Goal: Task Accomplishment & Management: Use online tool/utility

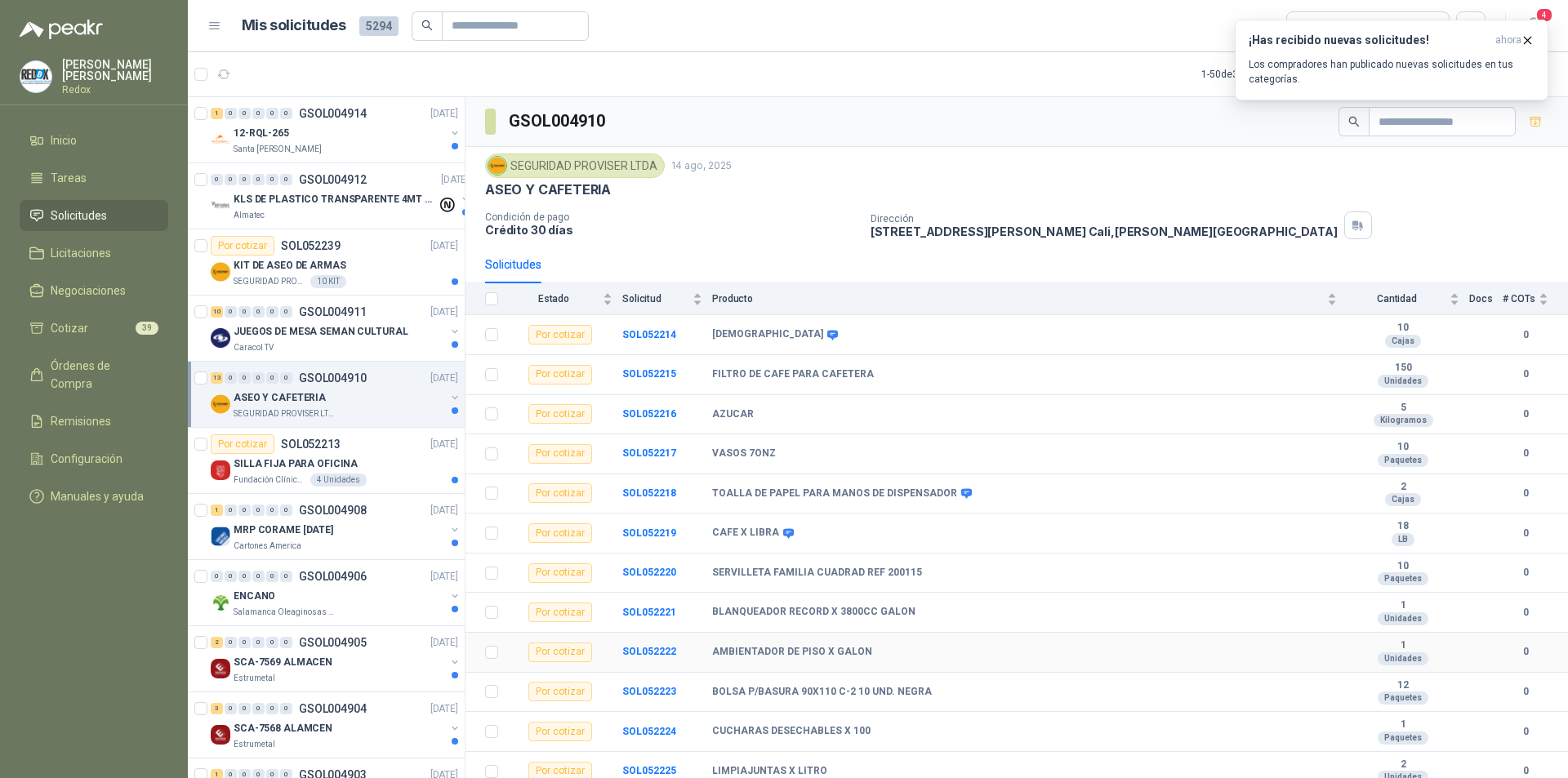
scroll to position [47, 0]
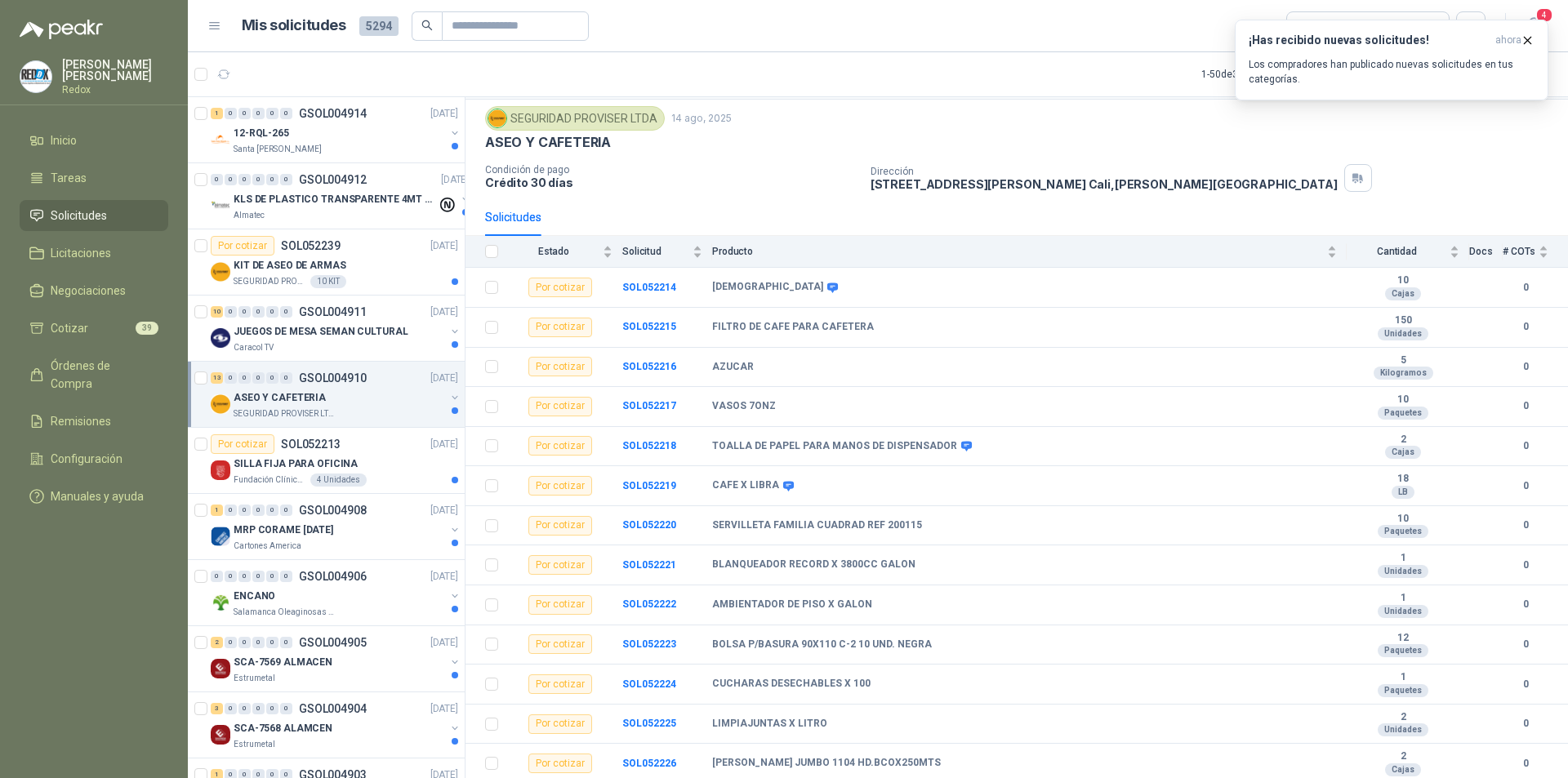
click at [789, 159] on div "SEGURIDAD PROVISER LTDA 14 ago, 2025 ASEO Y CAFETERIA Condición de pago Crédito…" at bounding box center [1016, 150] width 1063 height 86
click at [964, 93] on article "1 - 50 de 3352 Asignado a mi No Leídos" at bounding box center [878, 73] width 1380 height 44
click at [1527, 43] on icon "button" at bounding box center [1527, 39] width 13 height 13
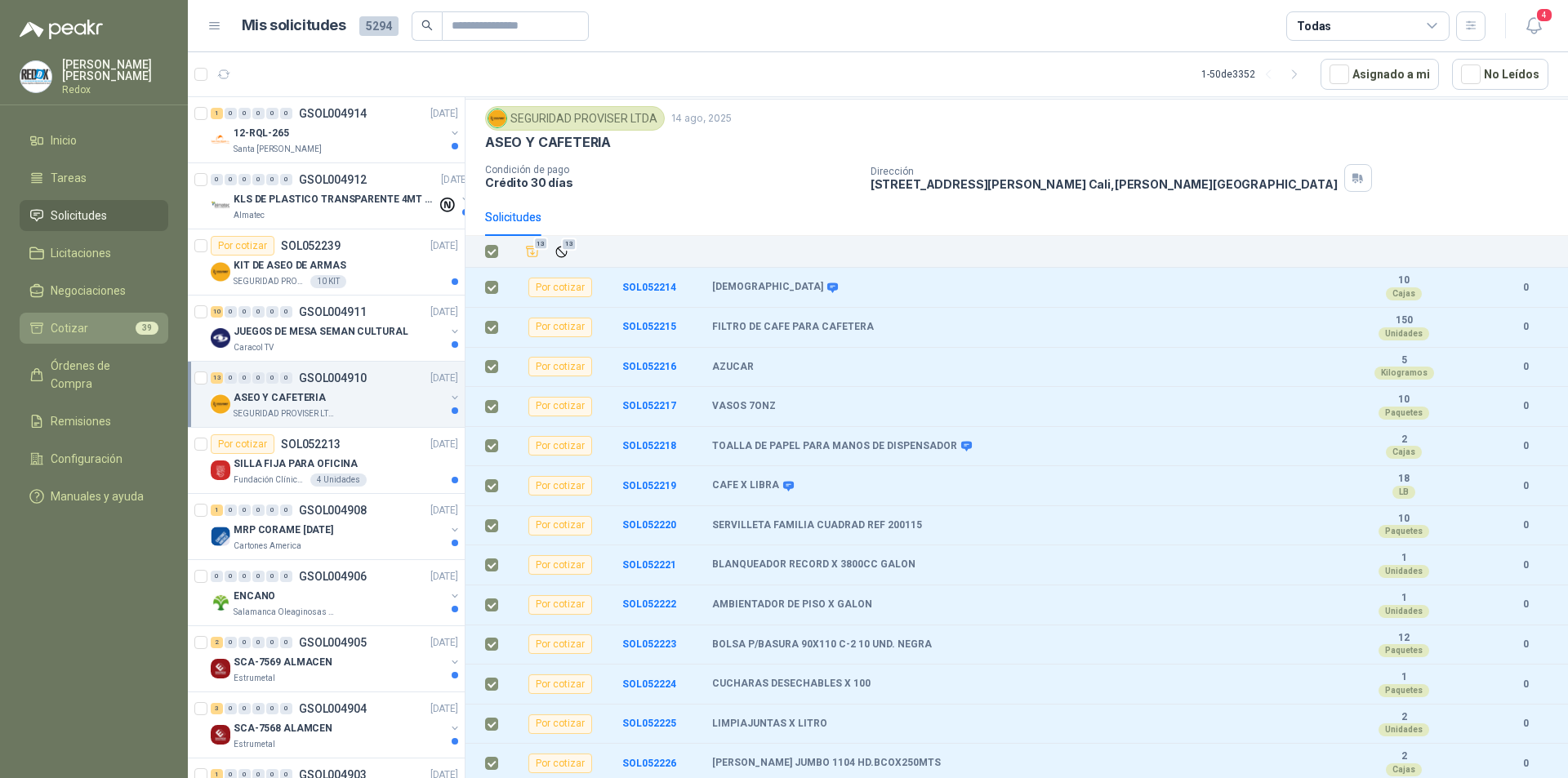
click at [104, 321] on li "Cotizar 39" at bounding box center [94, 328] width 129 height 18
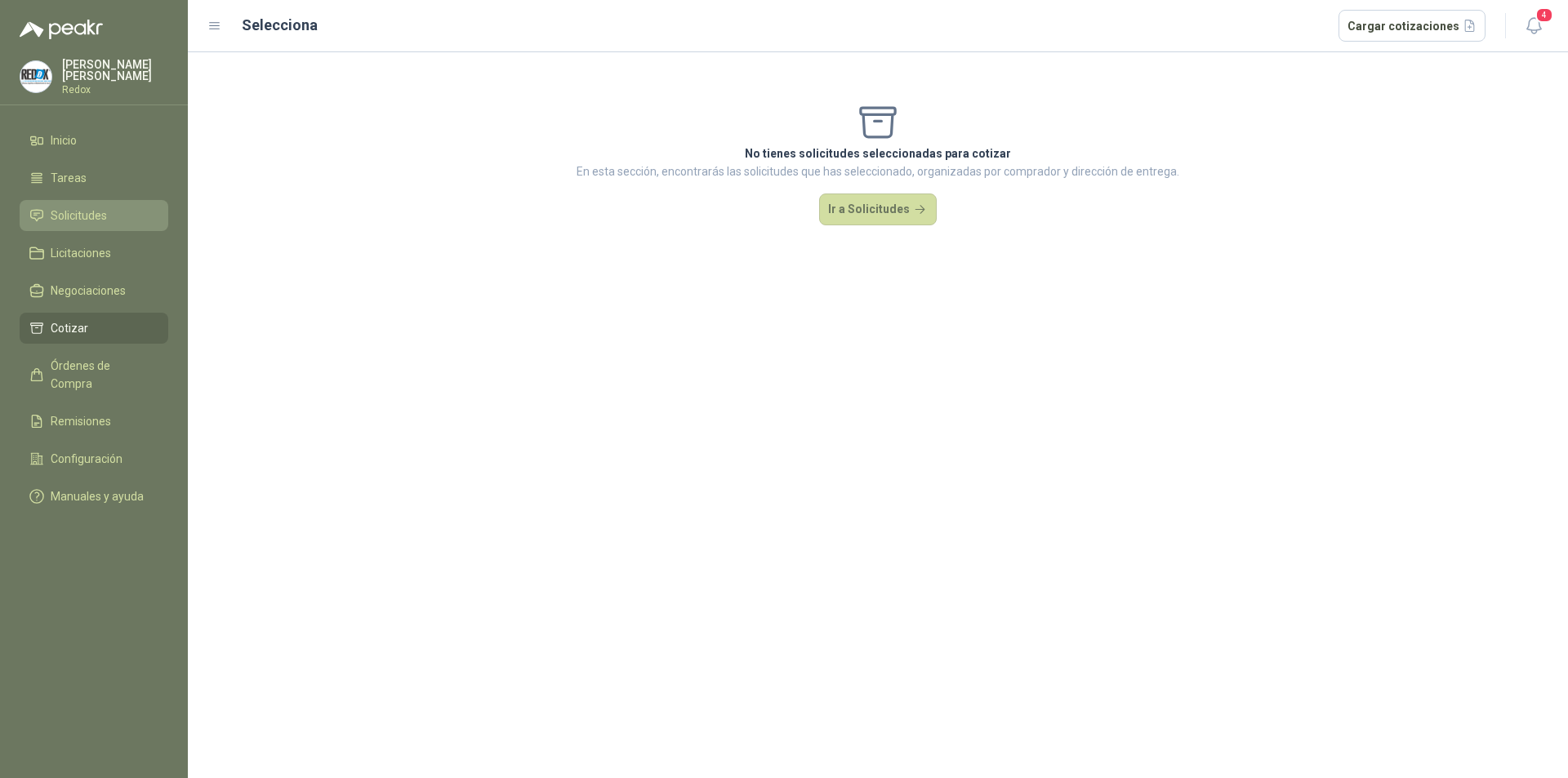
click at [90, 213] on span "Solicitudes" at bounding box center [79, 216] width 56 height 18
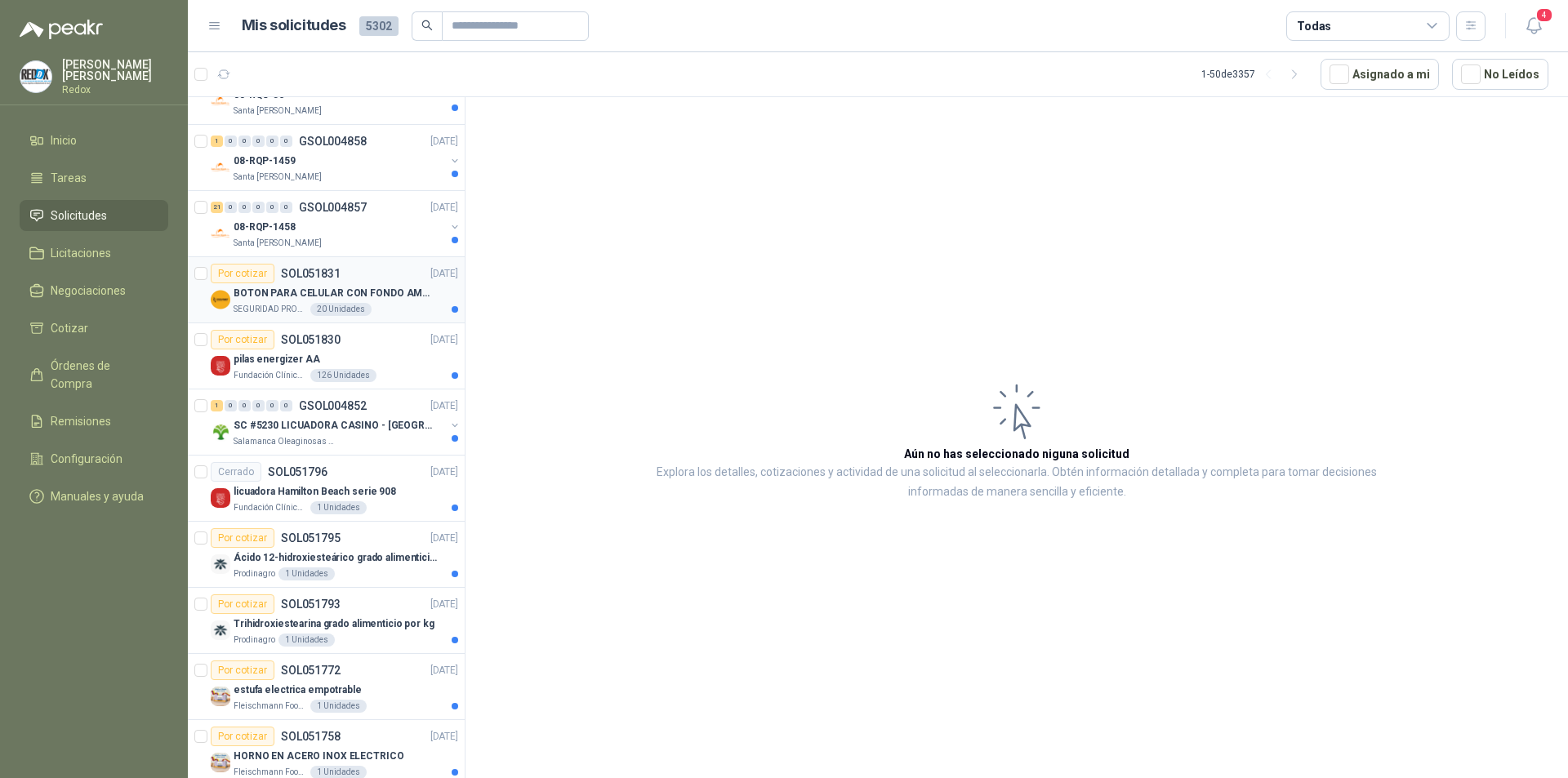
scroll to position [2286, 0]
click at [80, 327] on span "Cotizar" at bounding box center [70, 328] width 38 height 18
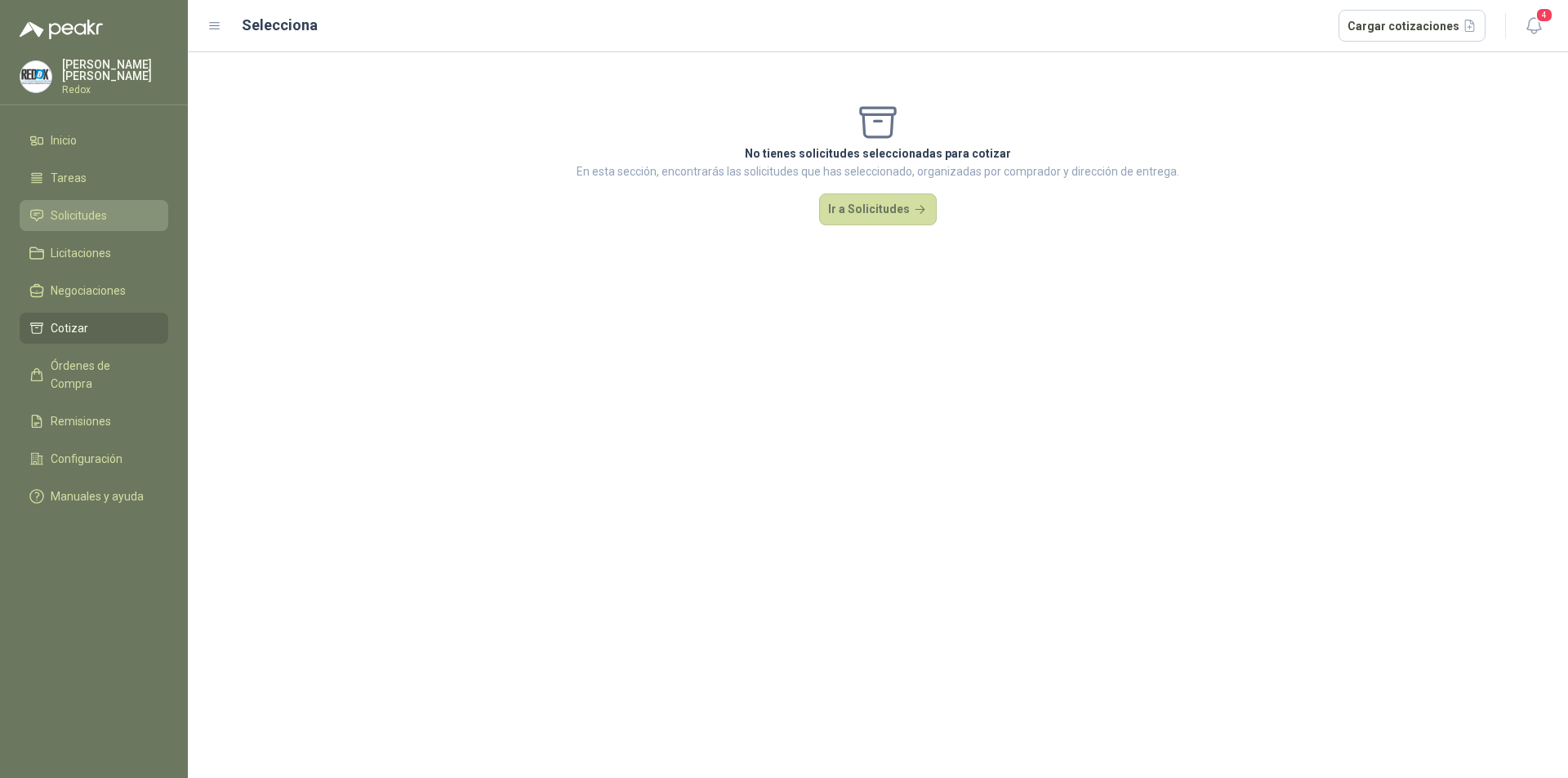
click at [79, 213] on span "Solicitudes" at bounding box center [79, 216] width 56 height 18
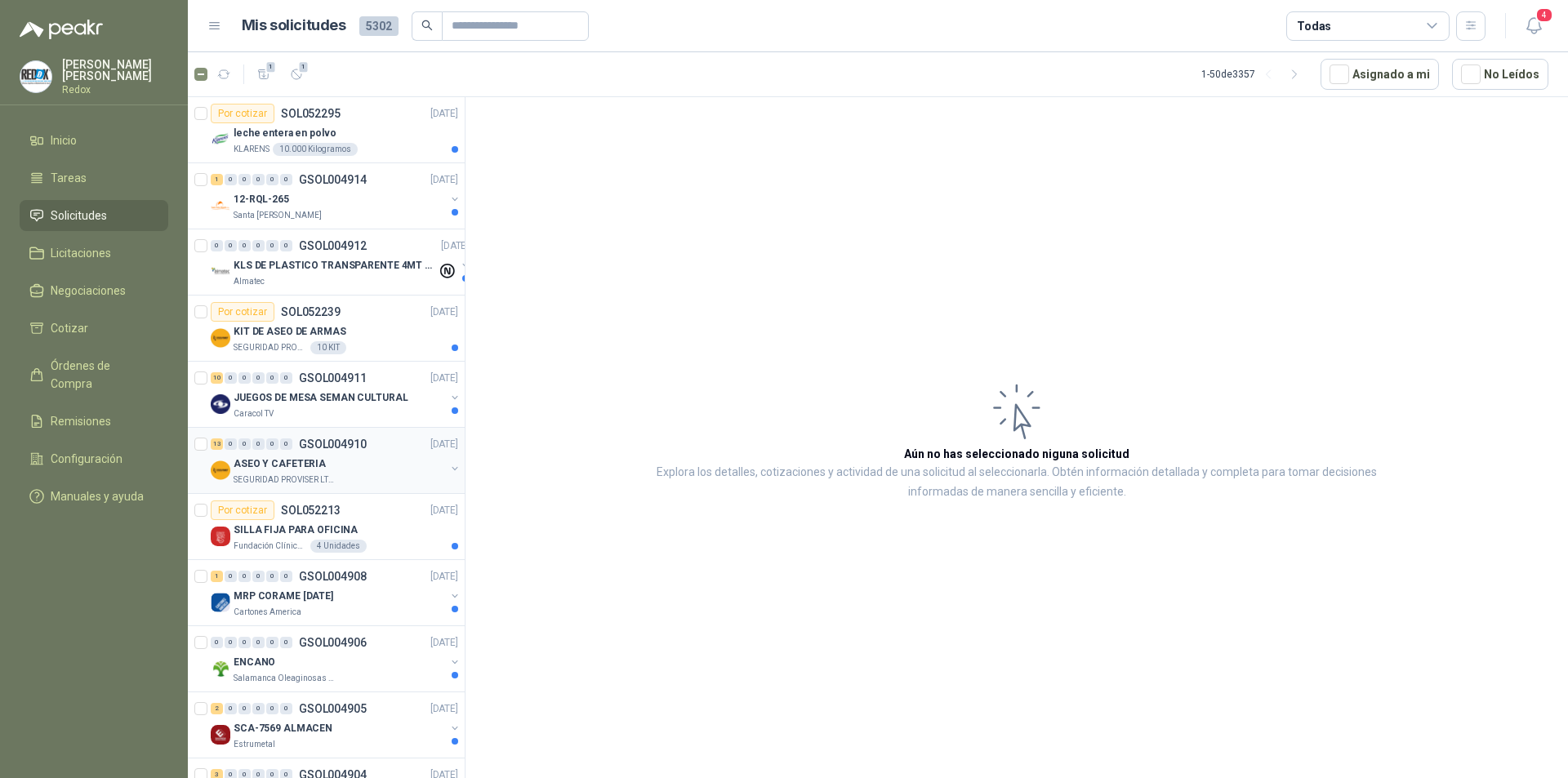
click at [374, 467] on div "ASEO Y CAFETERIA" at bounding box center [339, 464] width 211 height 20
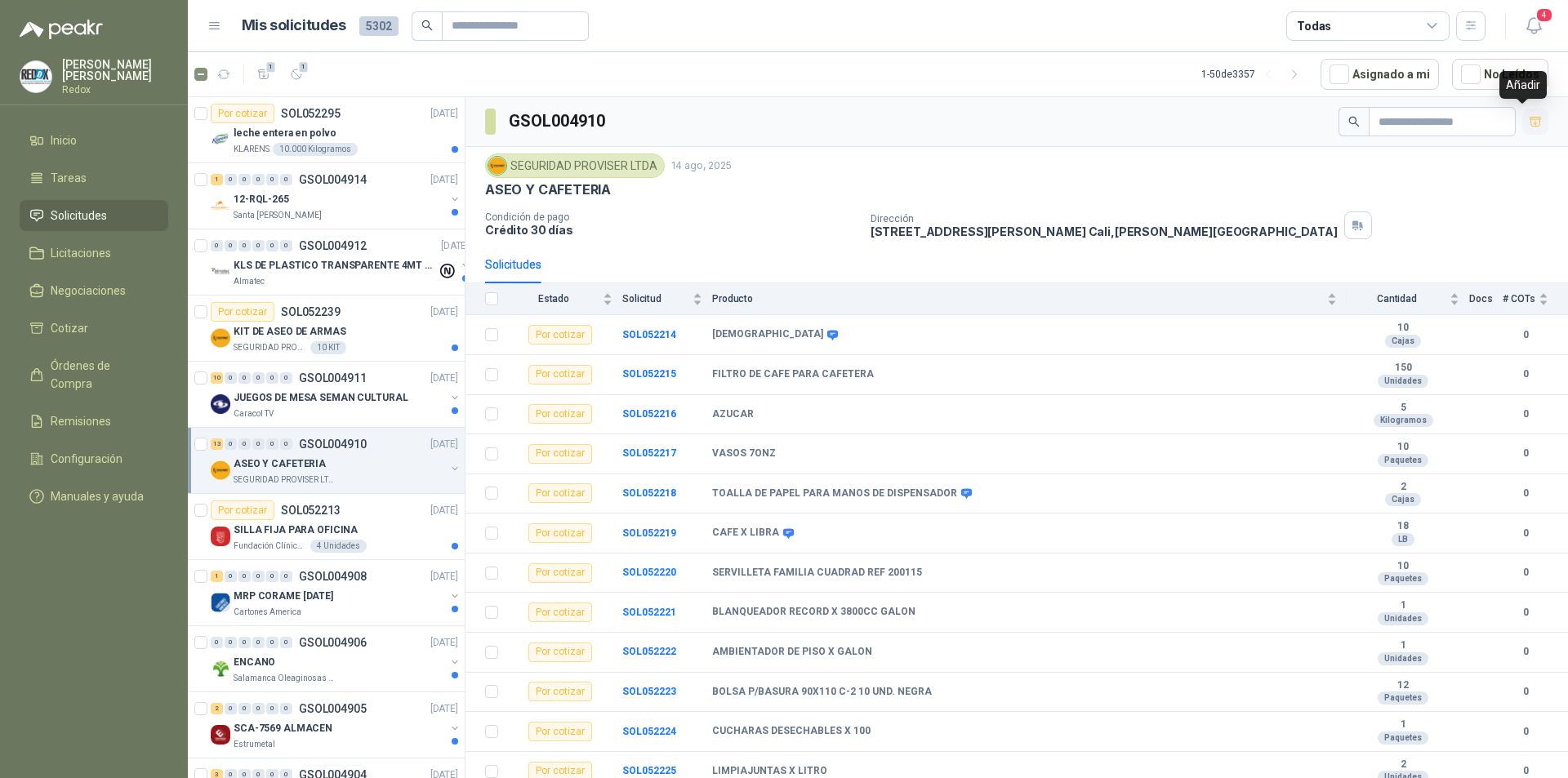
click at [1529, 122] on icon "button" at bounding box center [1535, 122] width 13 height 13
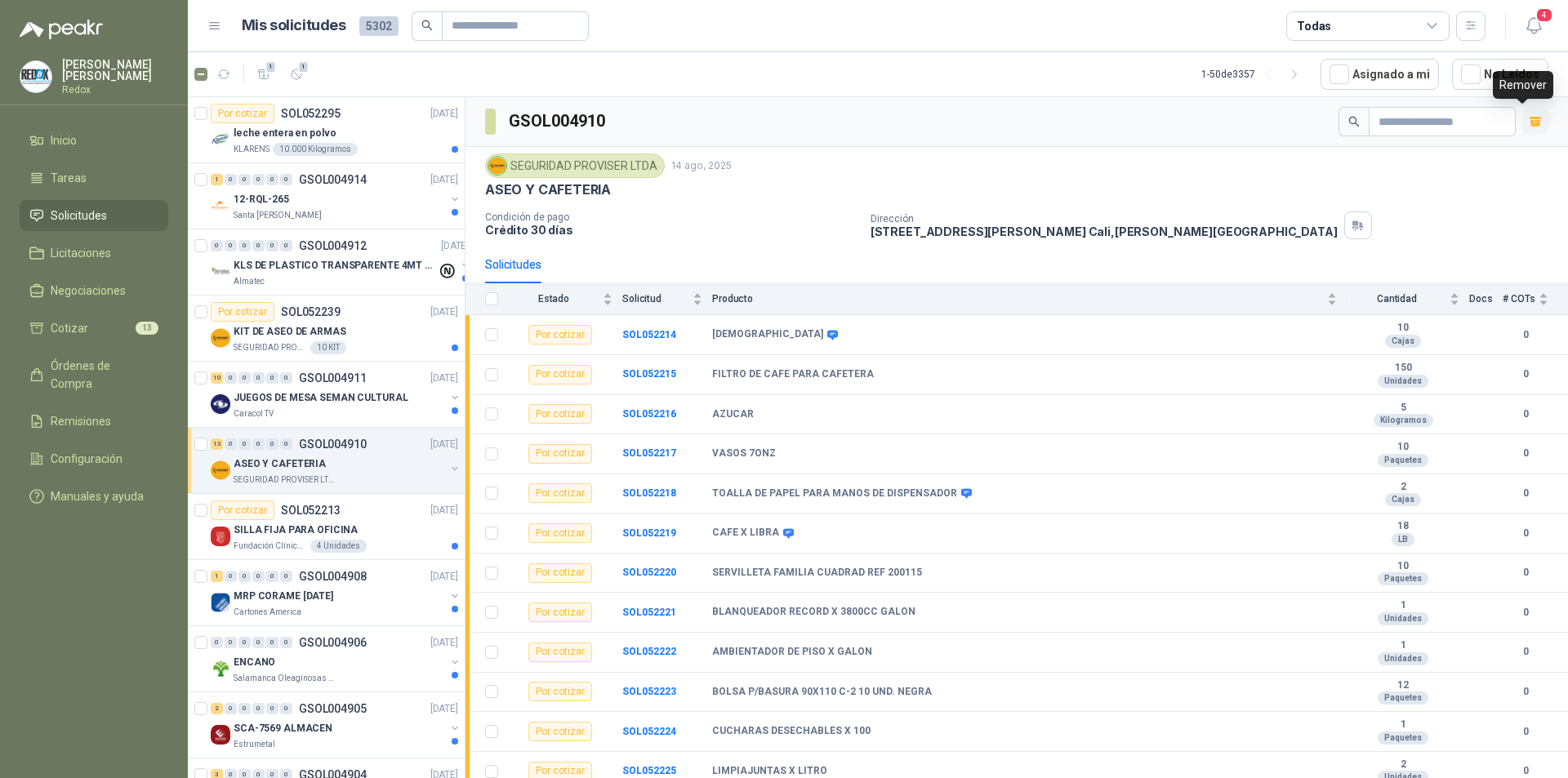
click at [1530, 123] on icon "button" at bounding box center [1535, 123] width 10 height 6
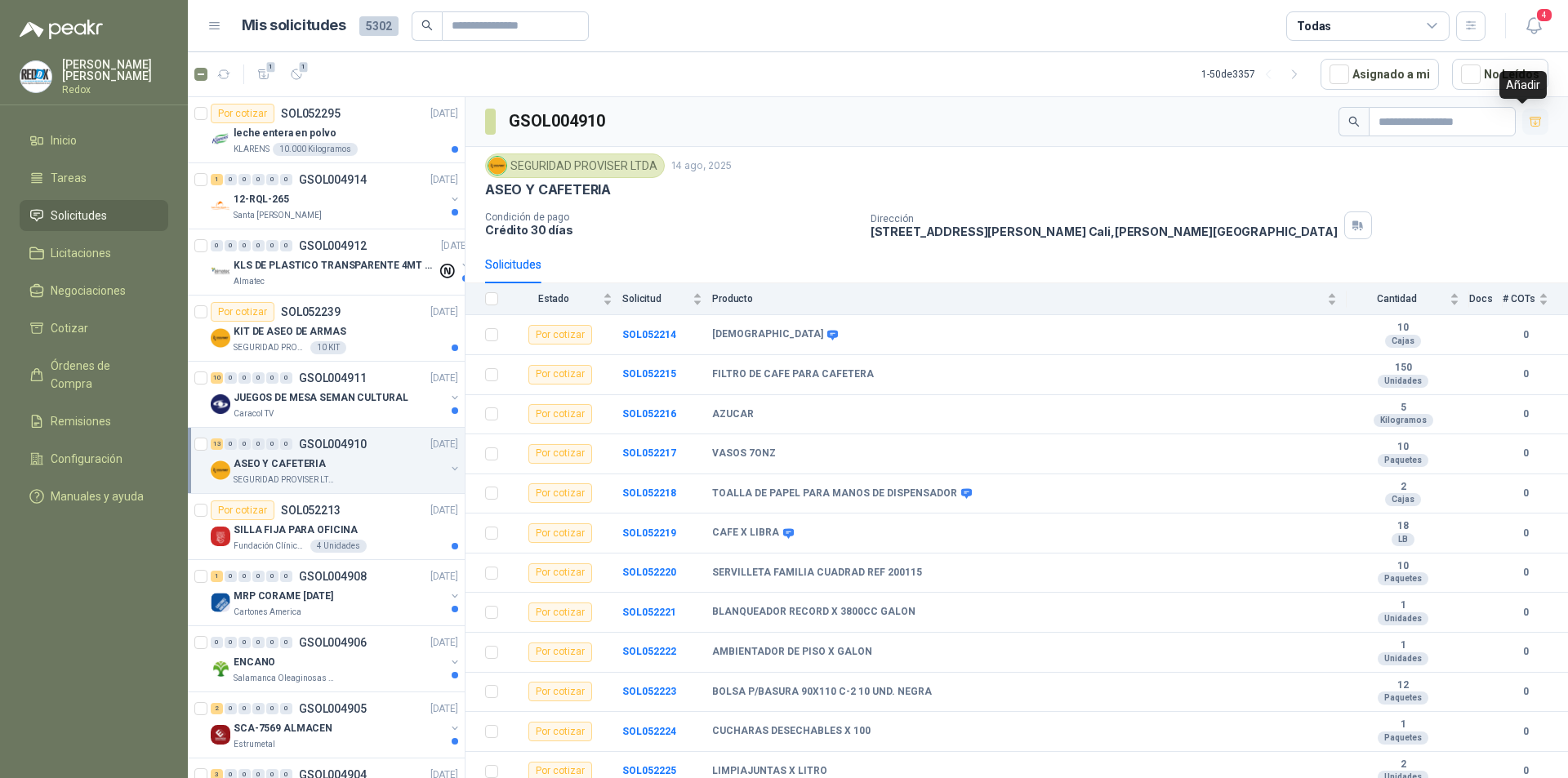
click at [1529, 123] on icon "button" at bounding box center [1535, 122] width 13 height 13
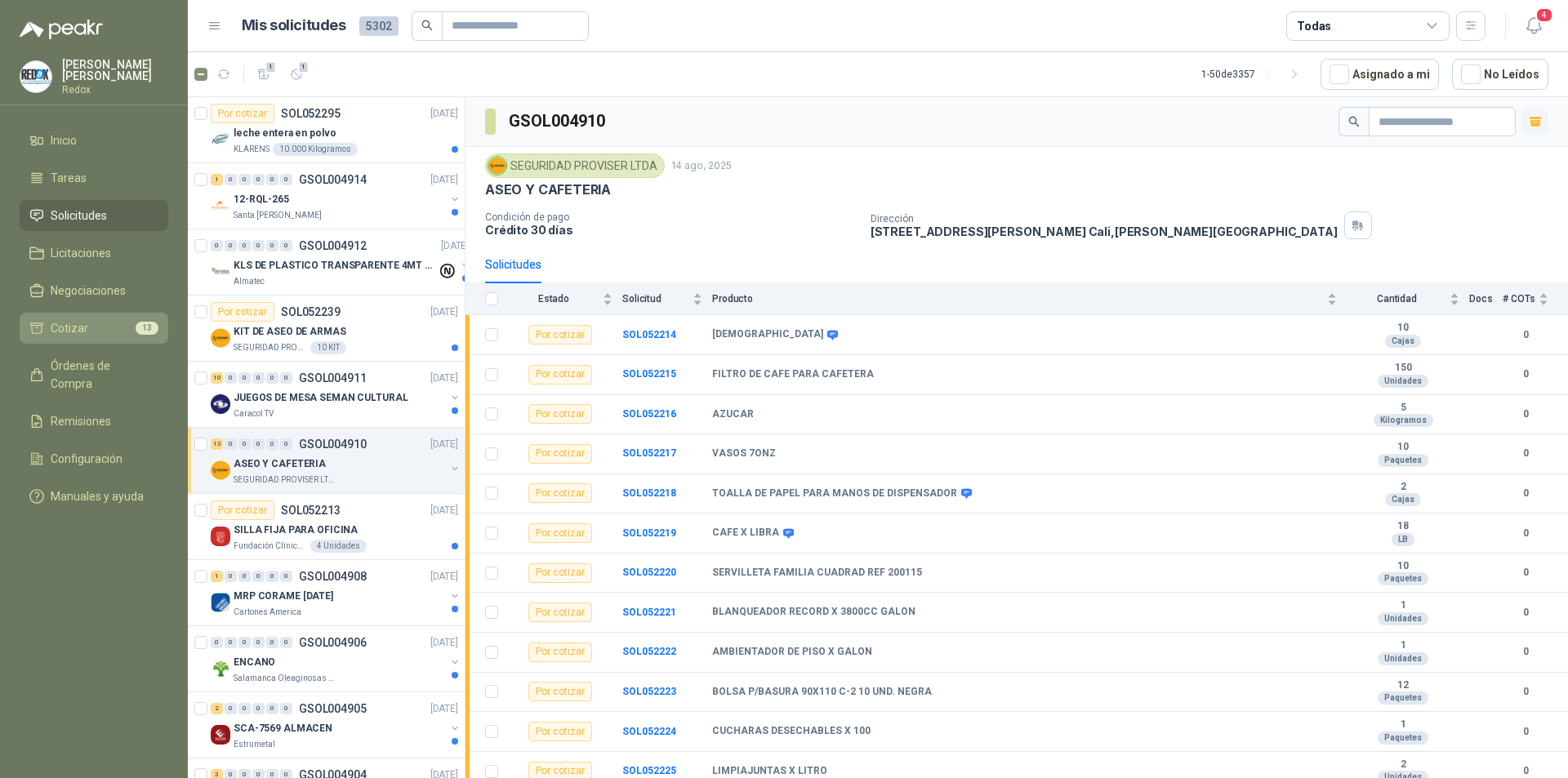
click at [87, 321] on li "Cotizar 13" at bounding box center [94, 328] width 129 height 18
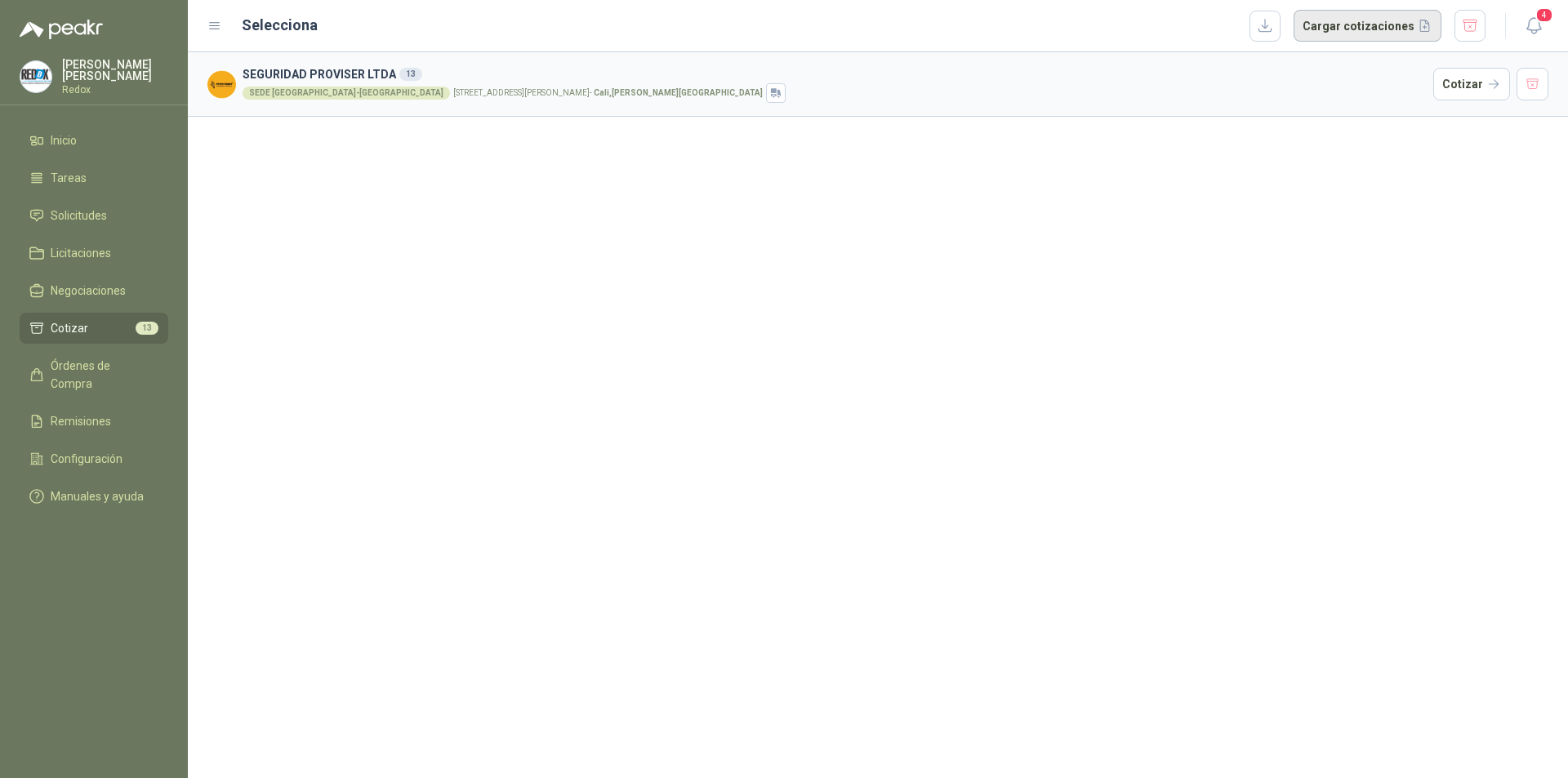
click at [1390, 29] on button "Cargar cotizaciones" at bounding box center [1367, 26] width 148 height 32
click at [1281, 27] on button "button" at bounding box center [1264, 26] width 31 height 31
click at [1306, 300] on div "SEGURIDAD PROVISER LTDA 13 SEDE [GEOGRAPHIC_DATA]-CALI [STREET_ADDRESS][PERSON_…" at bounding box center [878, 415] width 1380 height 726
click at [1364, 30] on button "Cargar cotizaciones" at bounding box center [1367, 26] width 148 height 32
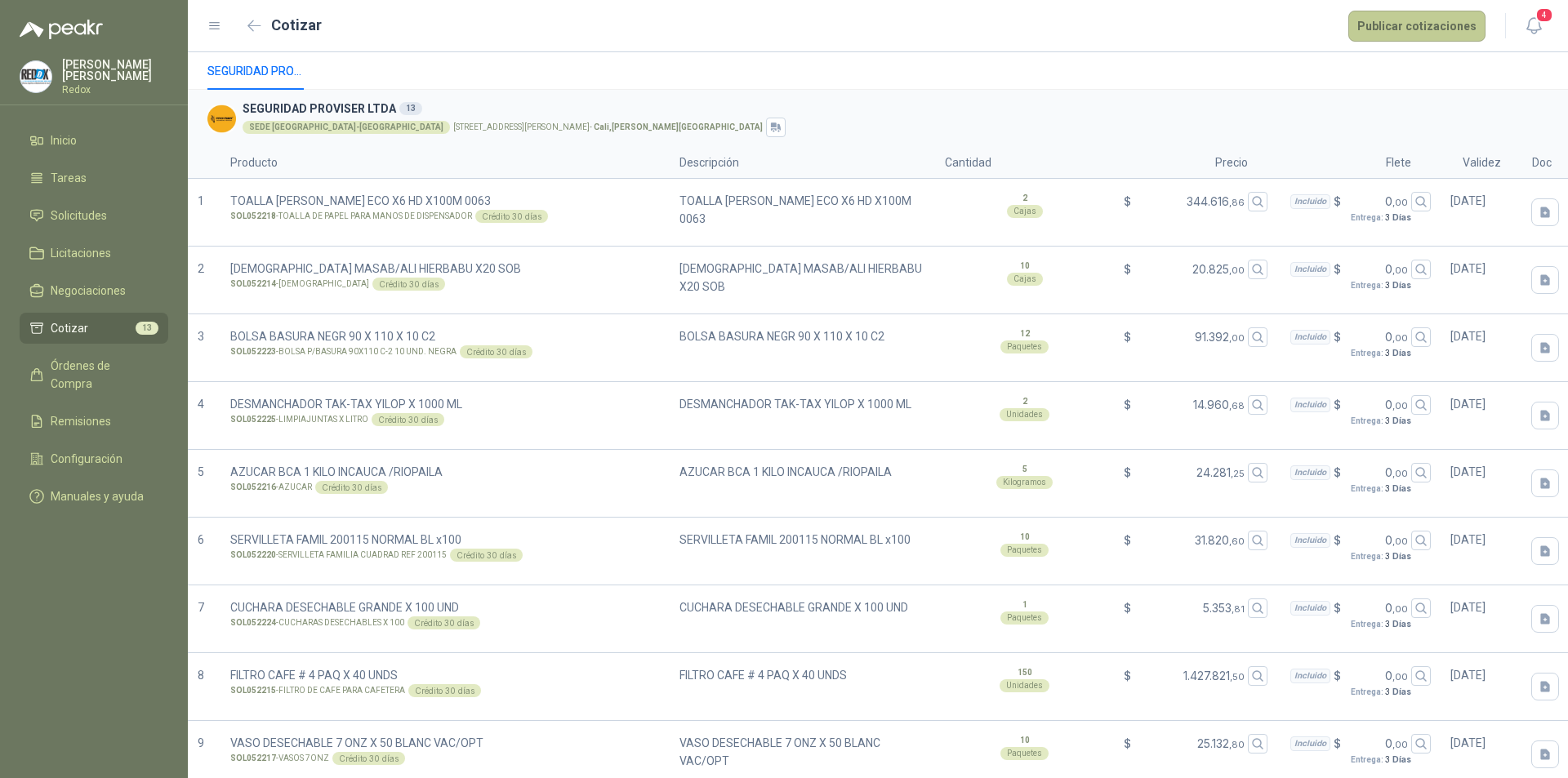
click at [1444, 23] on button "Publicar cotizaciones" at bounding box center [1416, 26] width 137 height 31
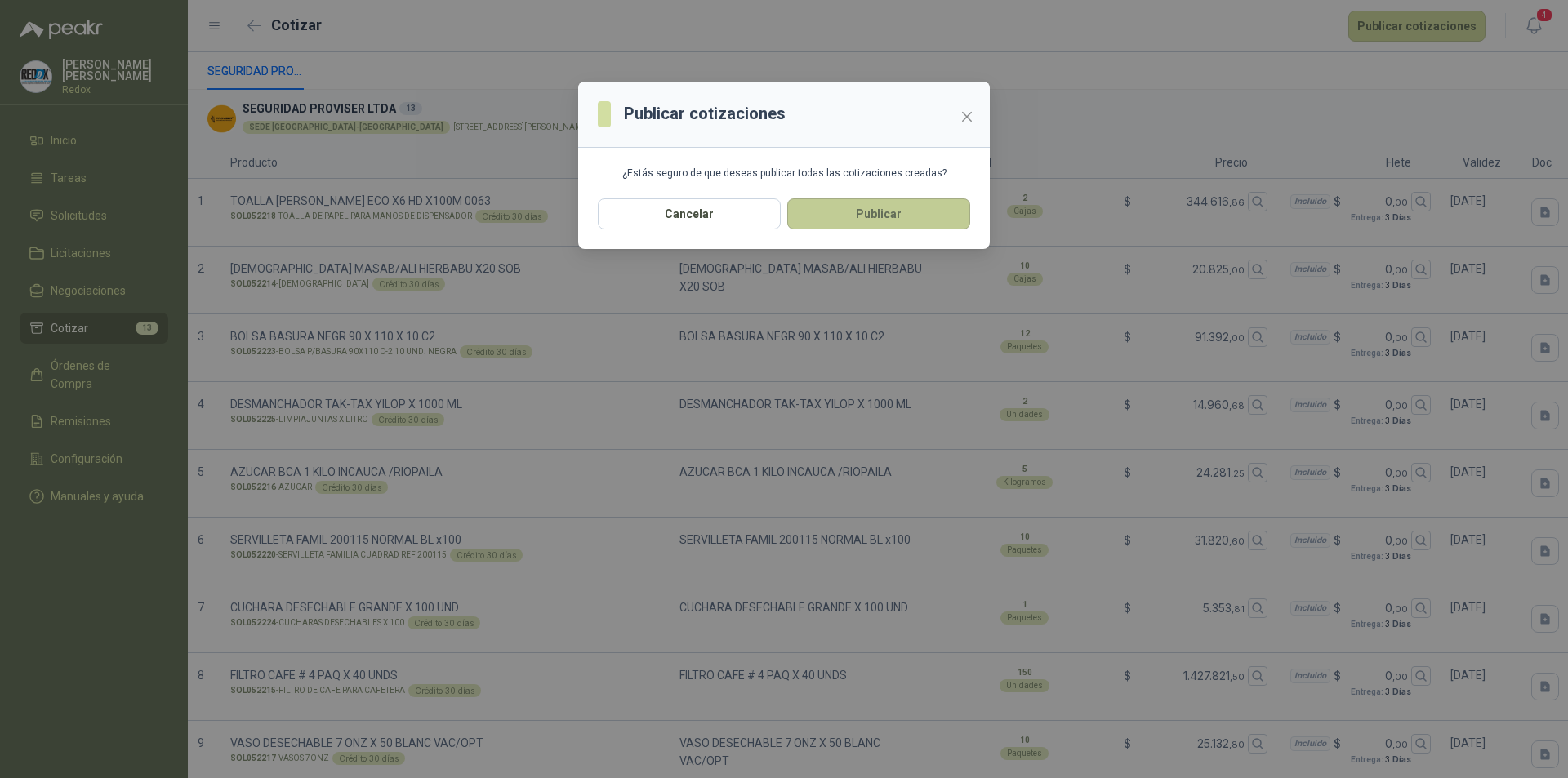
click at [887, 213] on button "Publicar" at bounding box center [878, 214] width 183 height 31
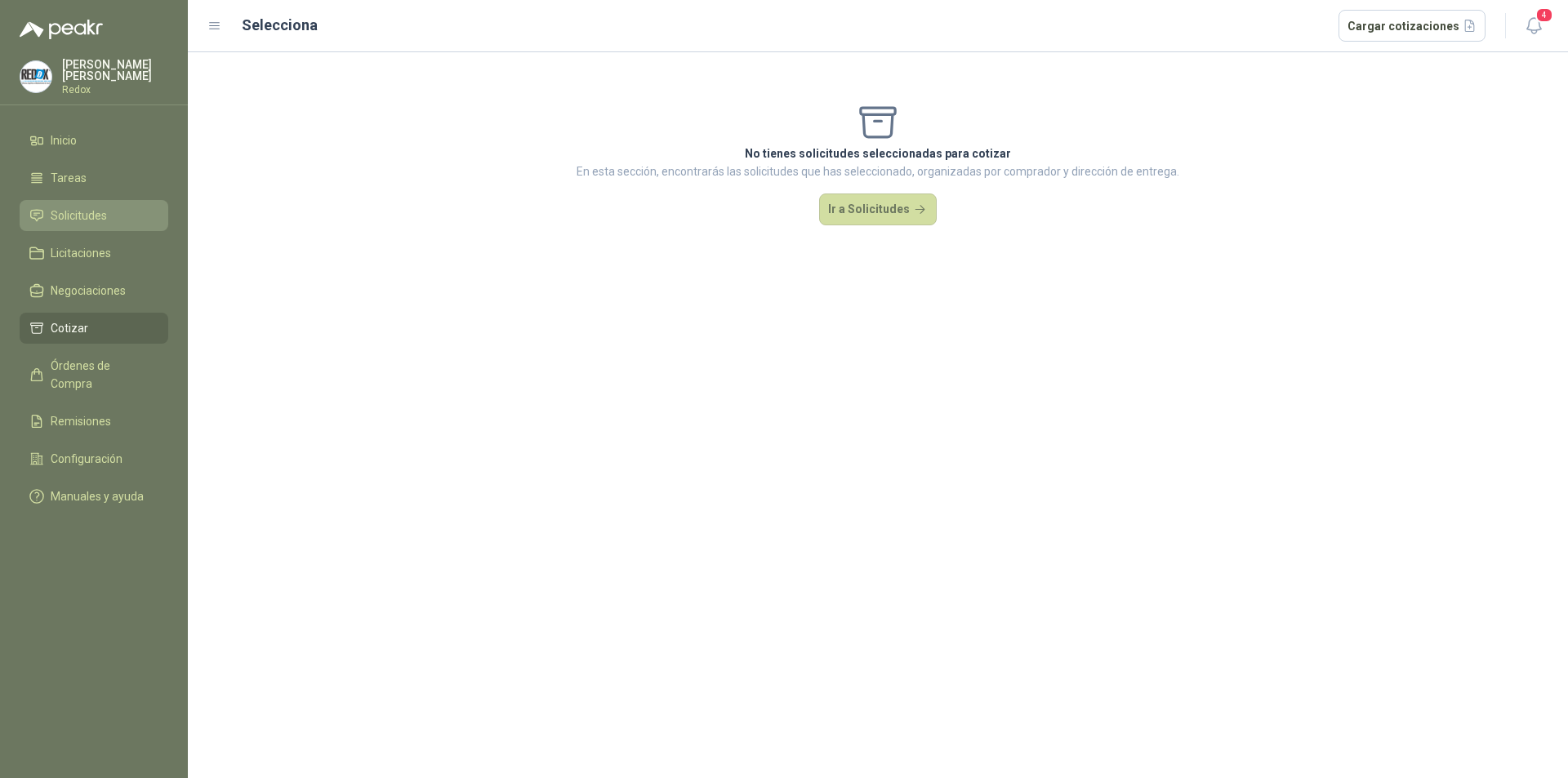
click at [90, 210] on span "Solicitudes" at bounding box center [79, 216] width 56 height 18
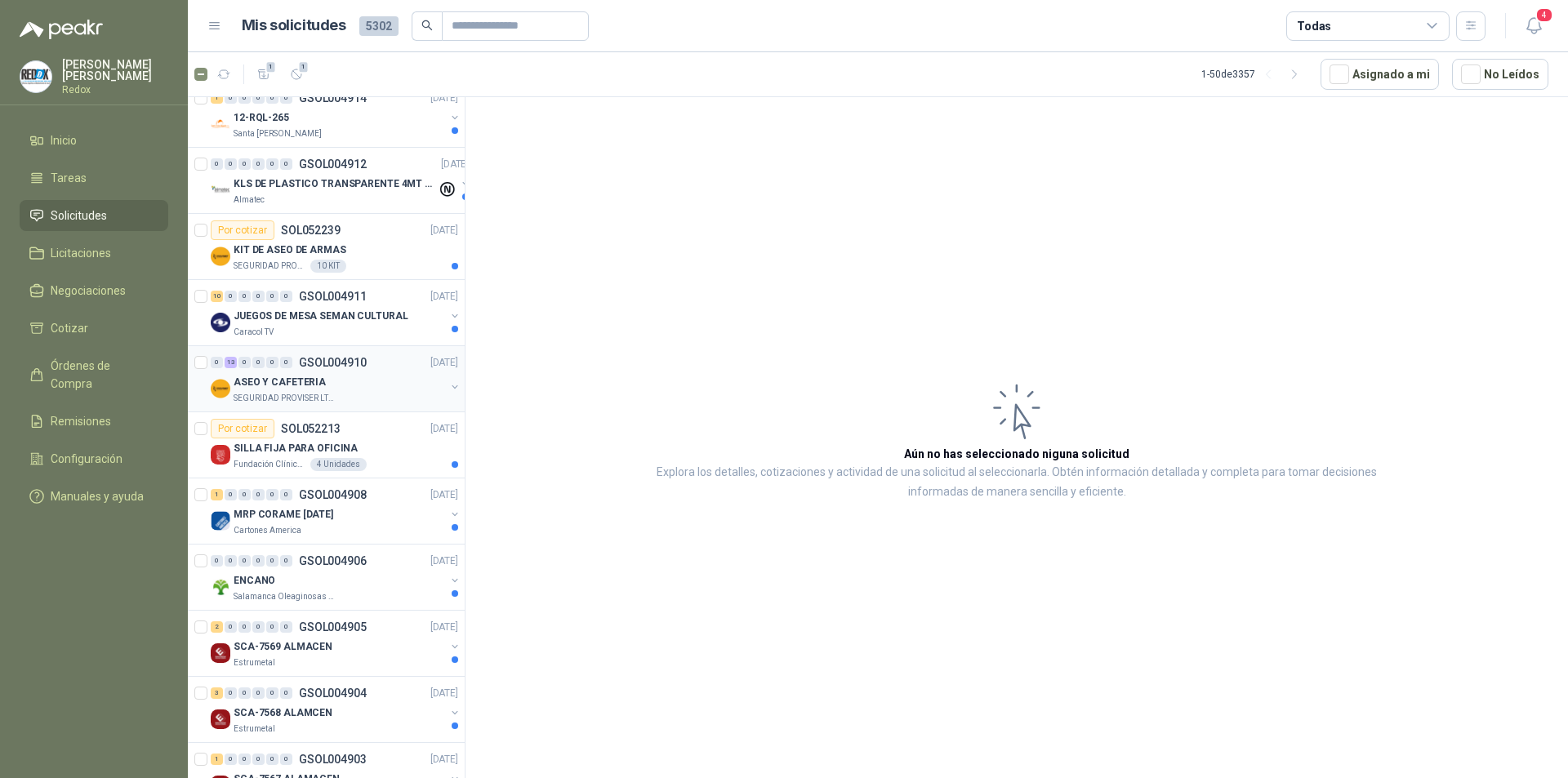
scroll to position [163, 0]
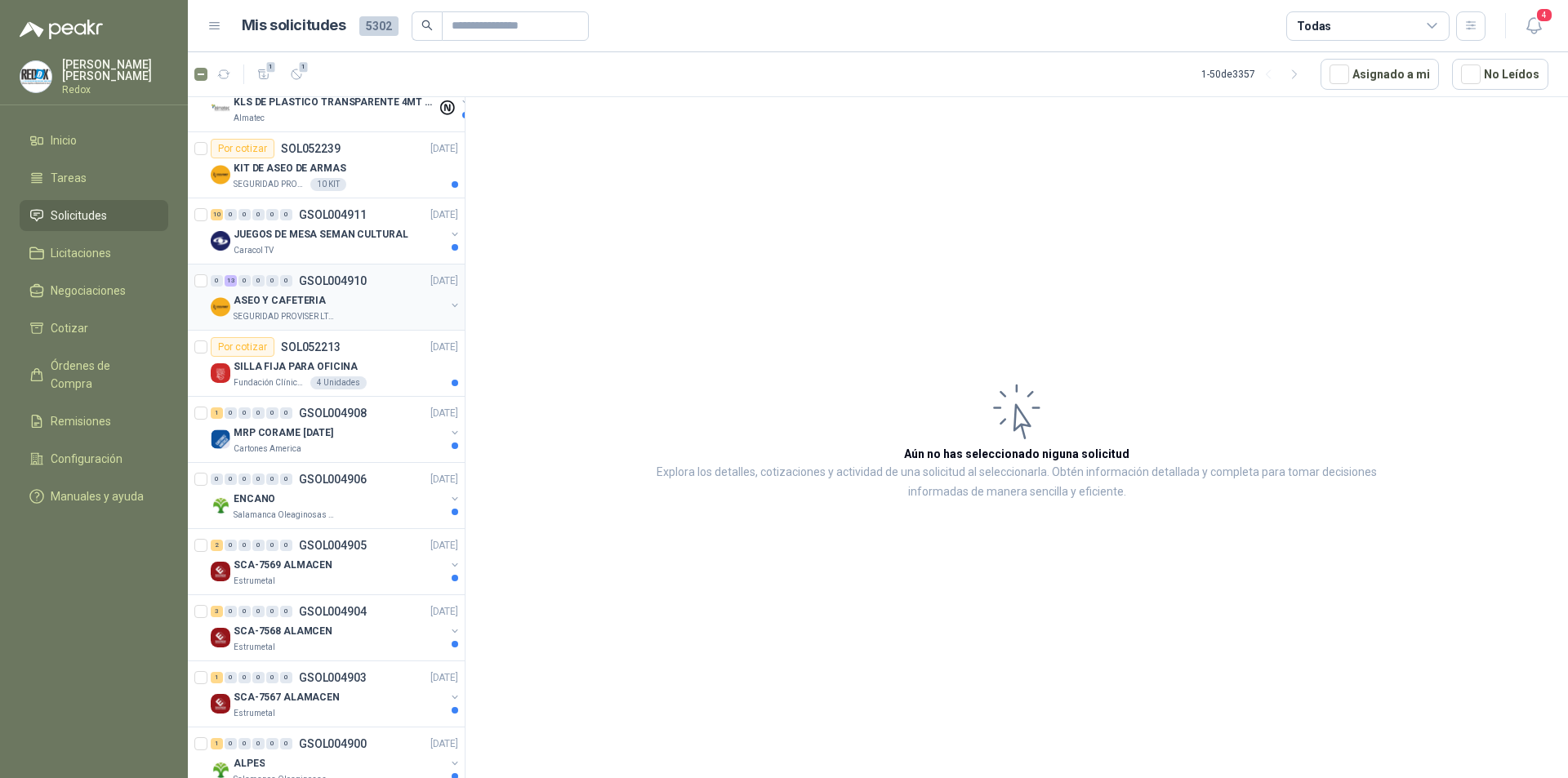
click at [346, 301] on div "ASEO Y CAFETERIA" at bounding box center [339, 301] width 211 height 20
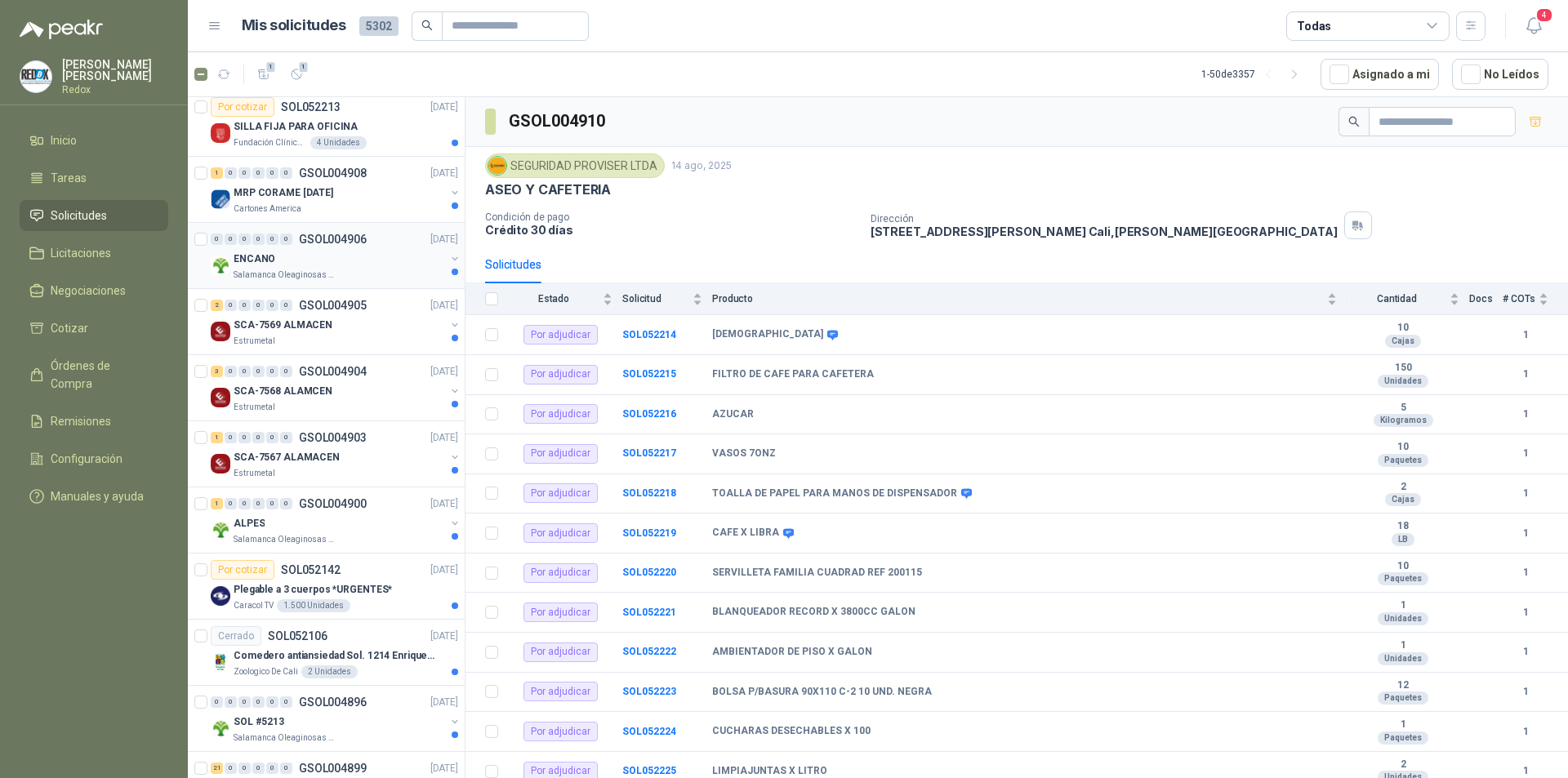
scroll to position [408, 0]
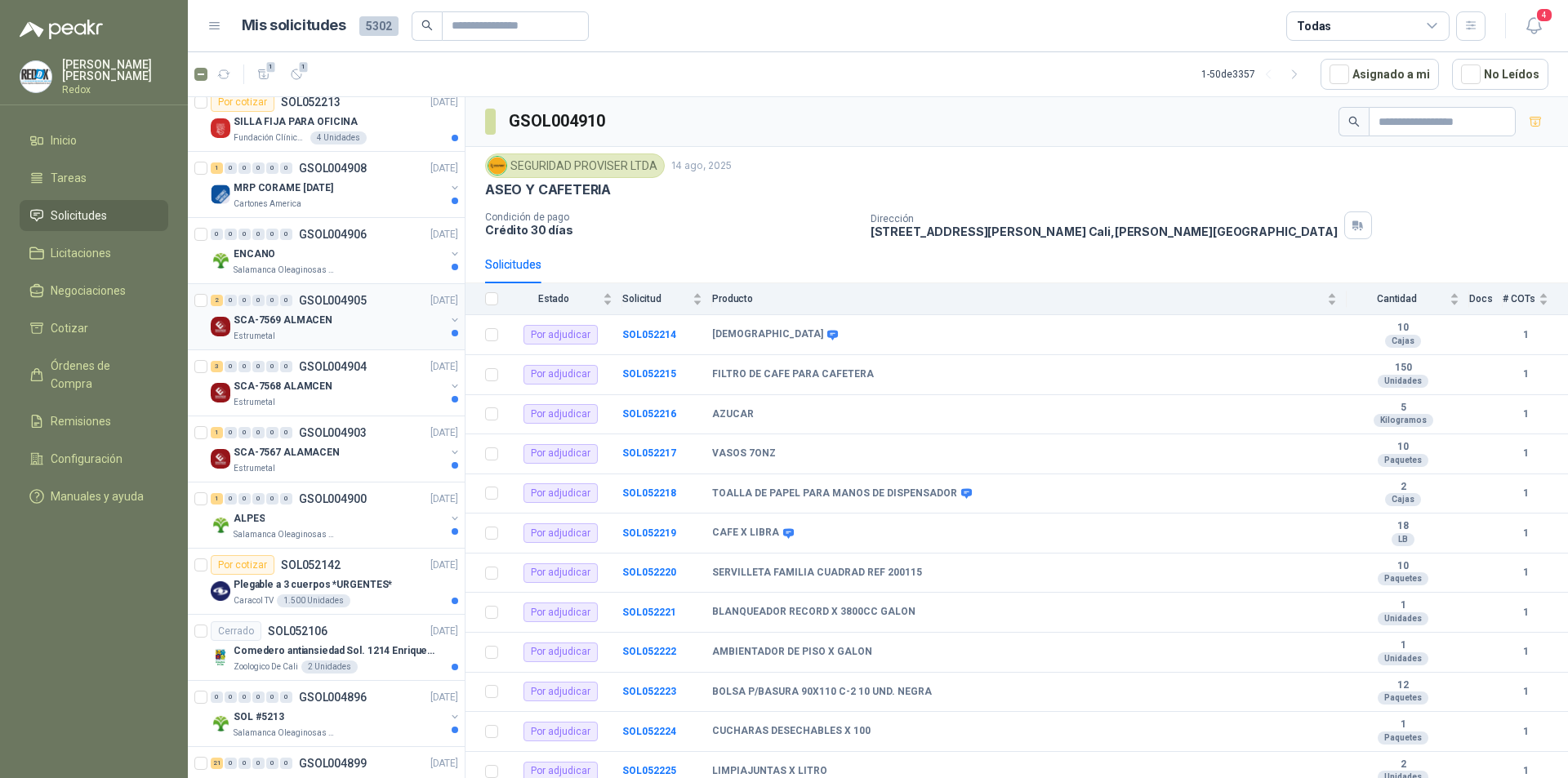
click at [356, 322] on div "SCA-7569 ALMACEN" at bounding box center [339, 320] width 211 height 20
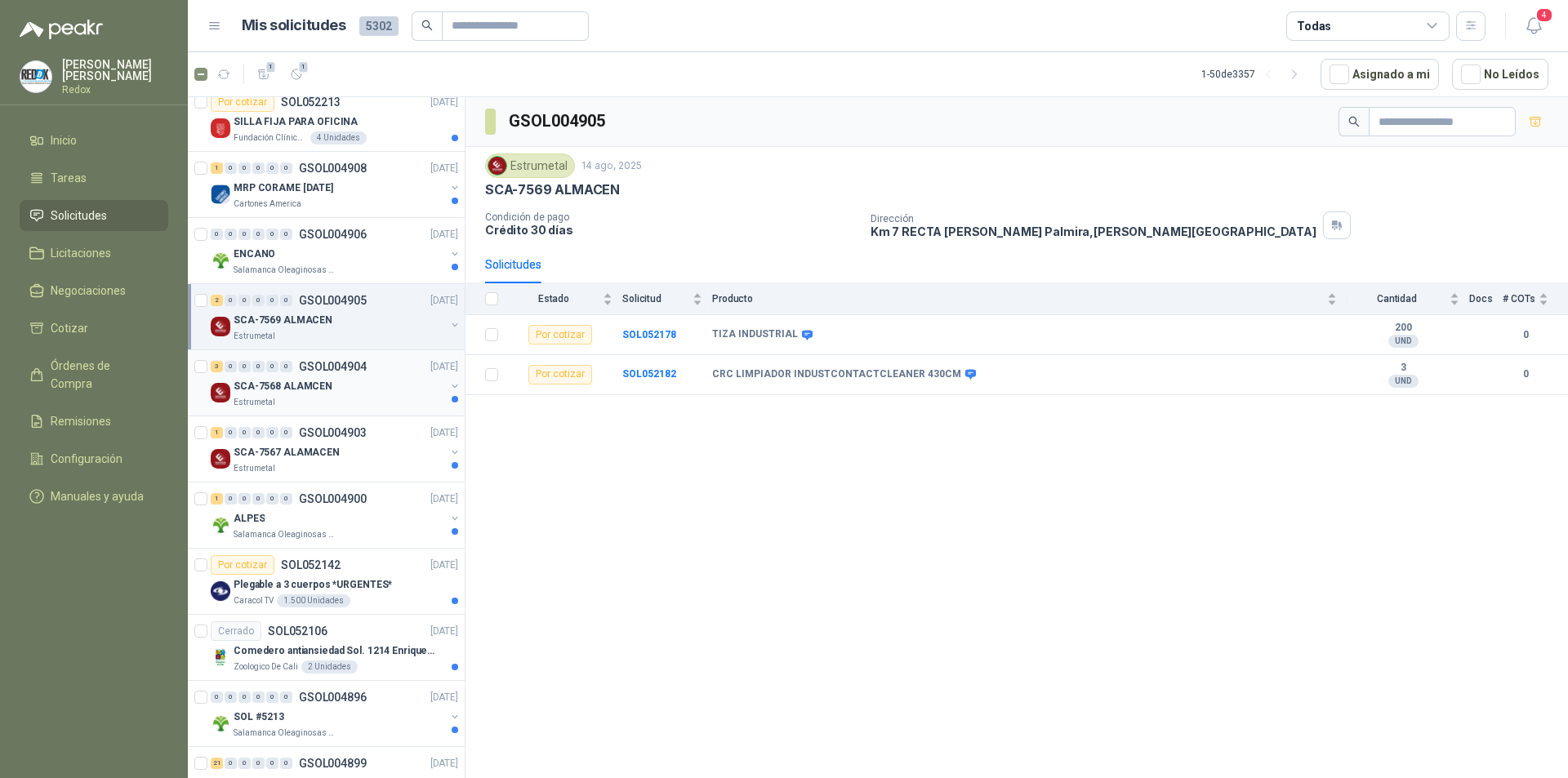
click at [356, 405] on div "Estrumetal" at bounding box center [339, 402] width 211 height 13
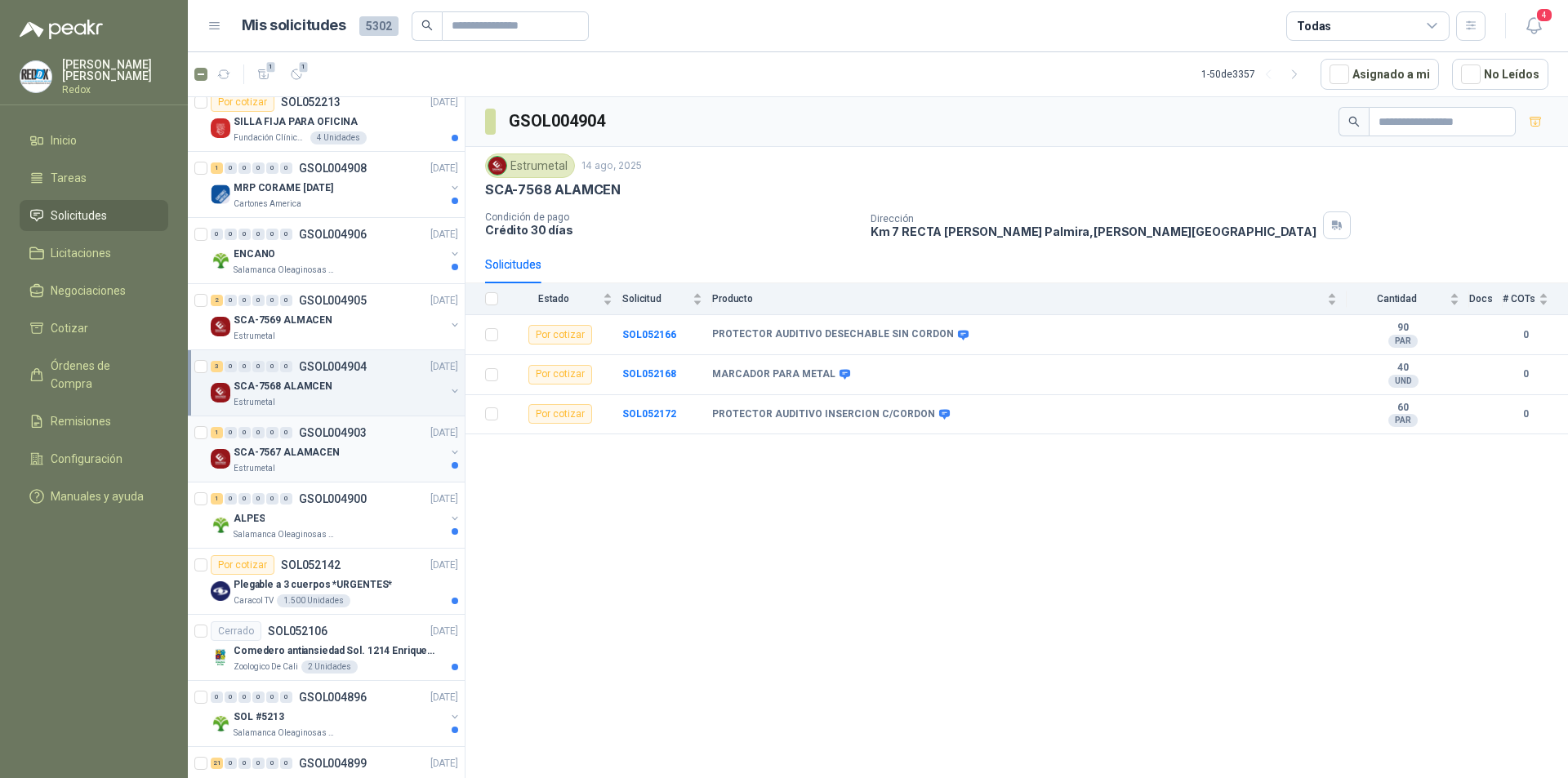
click at [347, 455] on div "SCA-7567 ALAMACEN" at bounding box center [339, 452] width 211 height 20
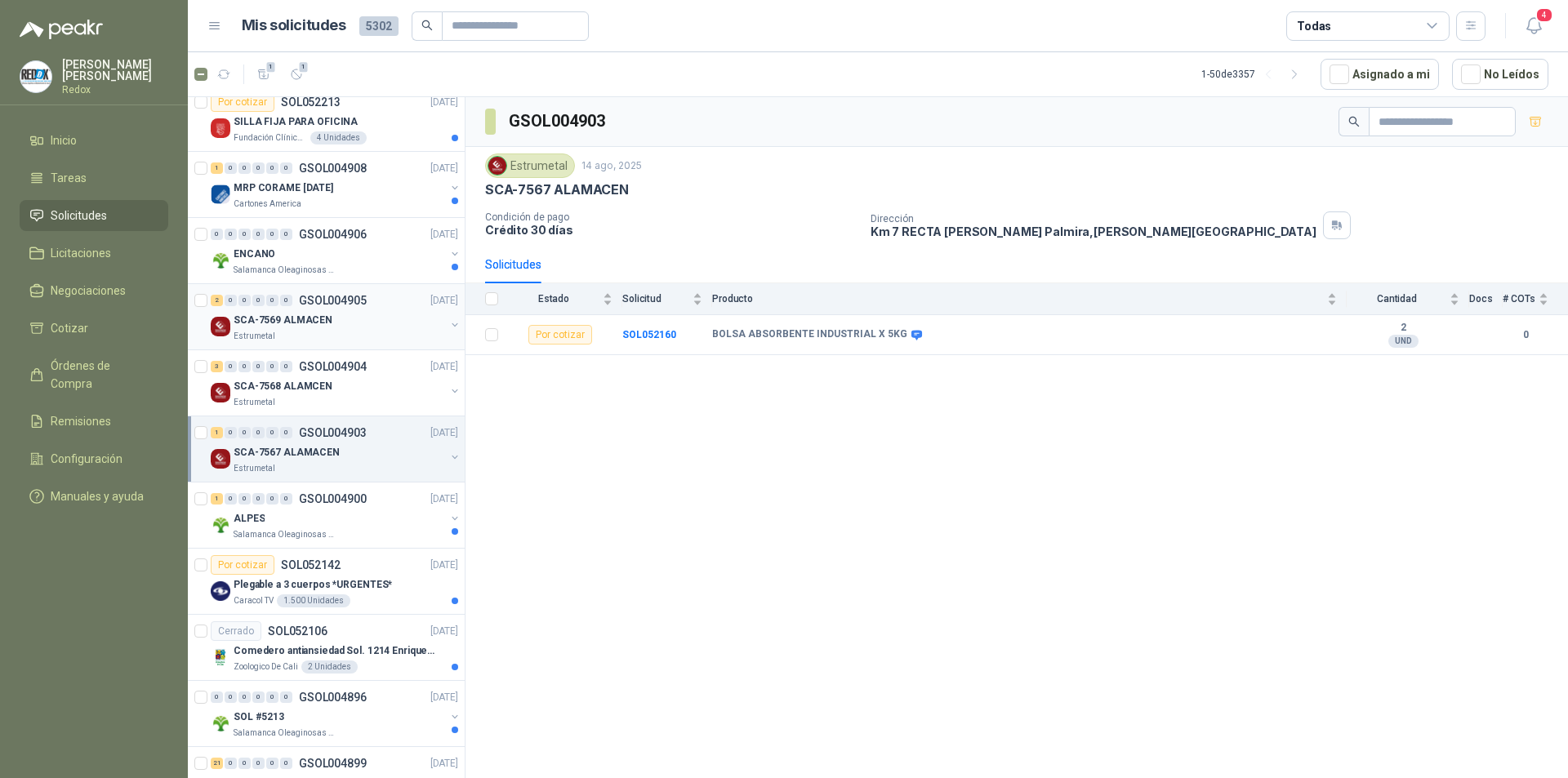
click at [344, 328] on div "SCA-7569 ALMACEN" at bounding box center [339, 320] width 211 height 20
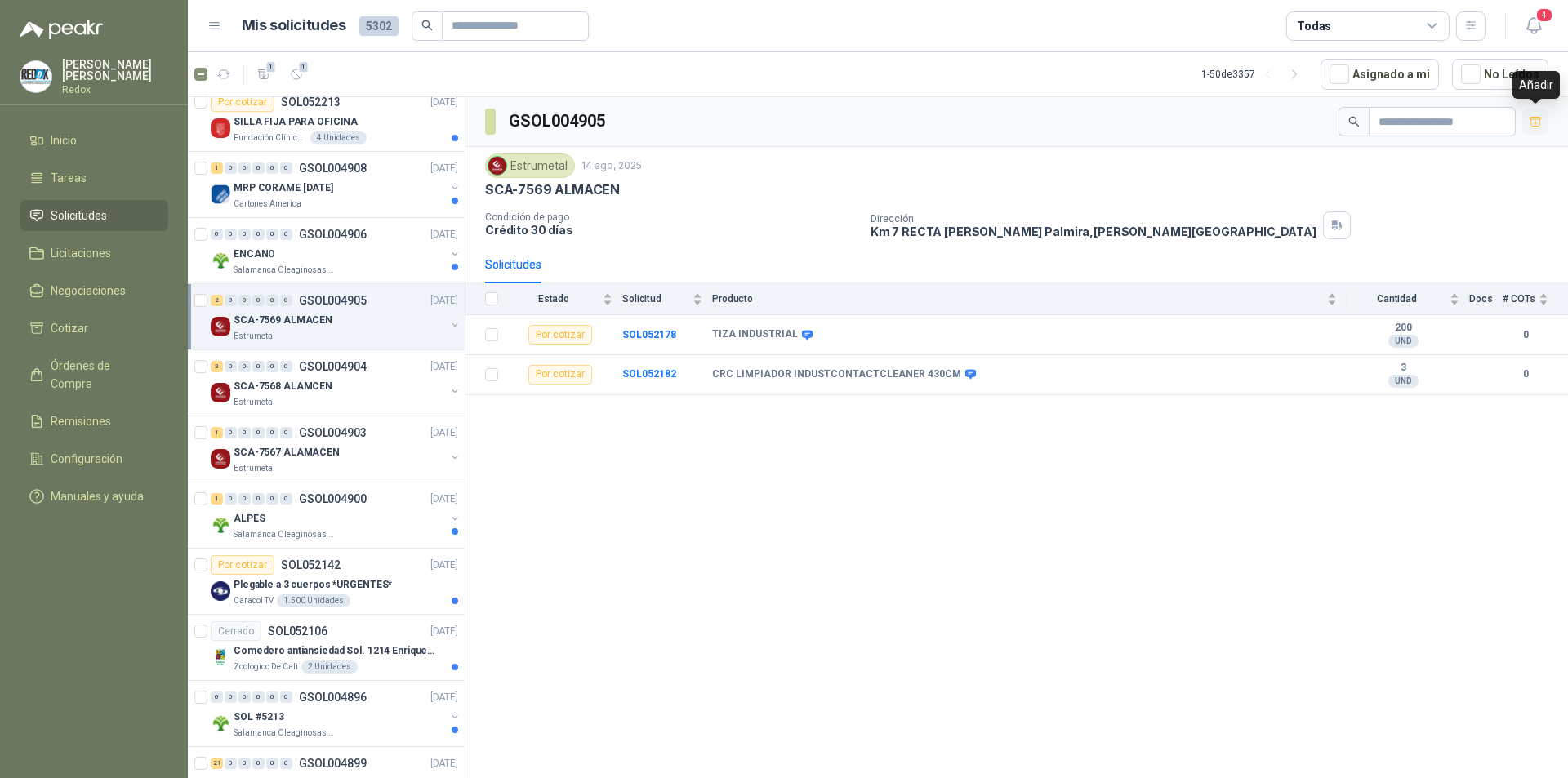
click at [1536, 124] on icon "button" at bounding box center [1535, 121] width 12 height 9
click at [65, 319] on span "Cotizar" at bounding box center [70, 328] width 38 height 18
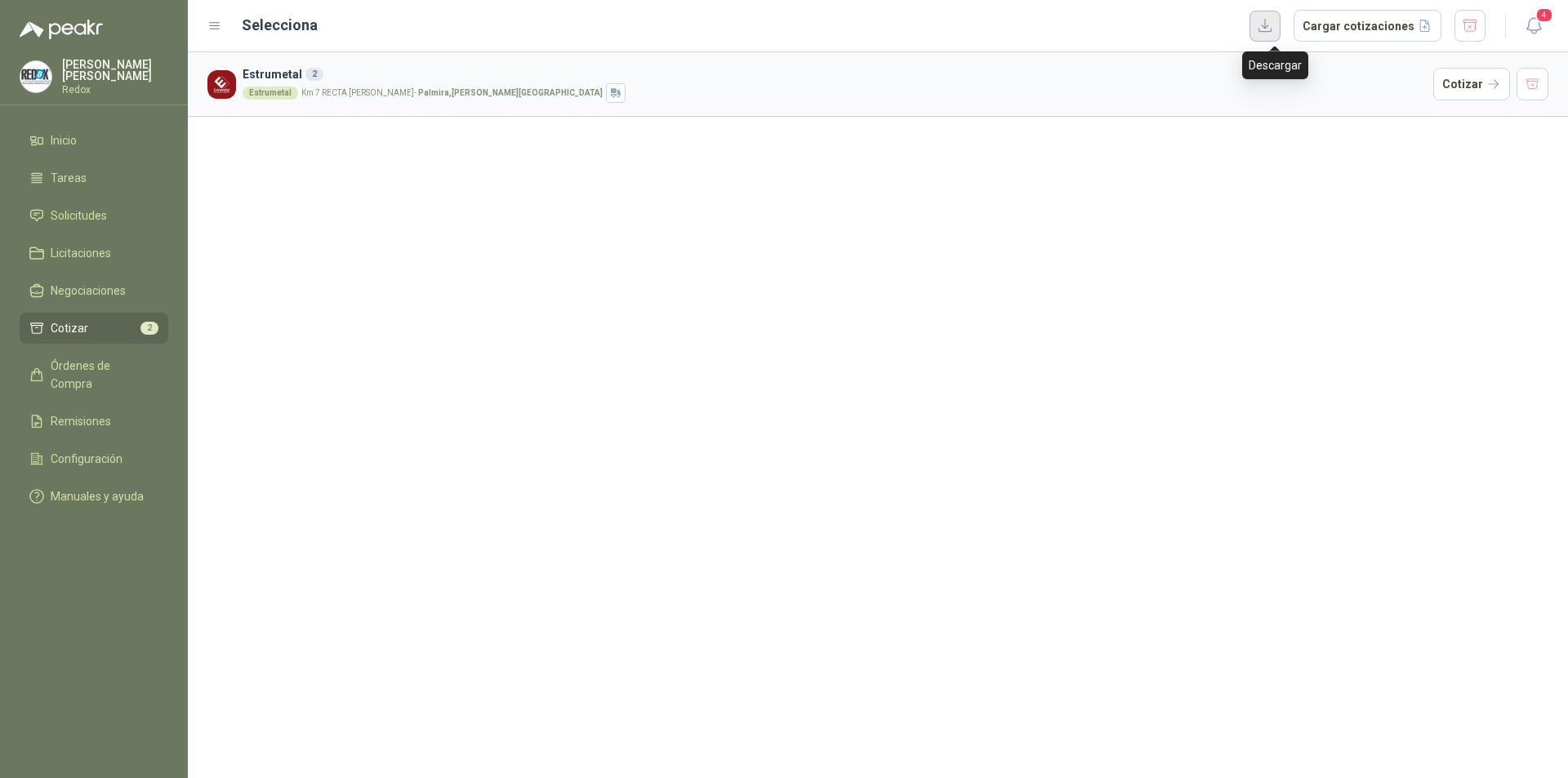
click at [1271, 29] on button "button" at bounding box center [1264, 26] width 31 height 31
click at [1055, 318] on div "Estrumetal 2 Estrumetal Km 7 RECTA [PERSON_NAME][GEOGRAPHIC_DATA] - [PERSON_NAM…" at bounding box center [878, 415] width 1380 height 726
click at [63, 211] on span "Solicitudes" at bounding box center [79, 216] width 56 height 18
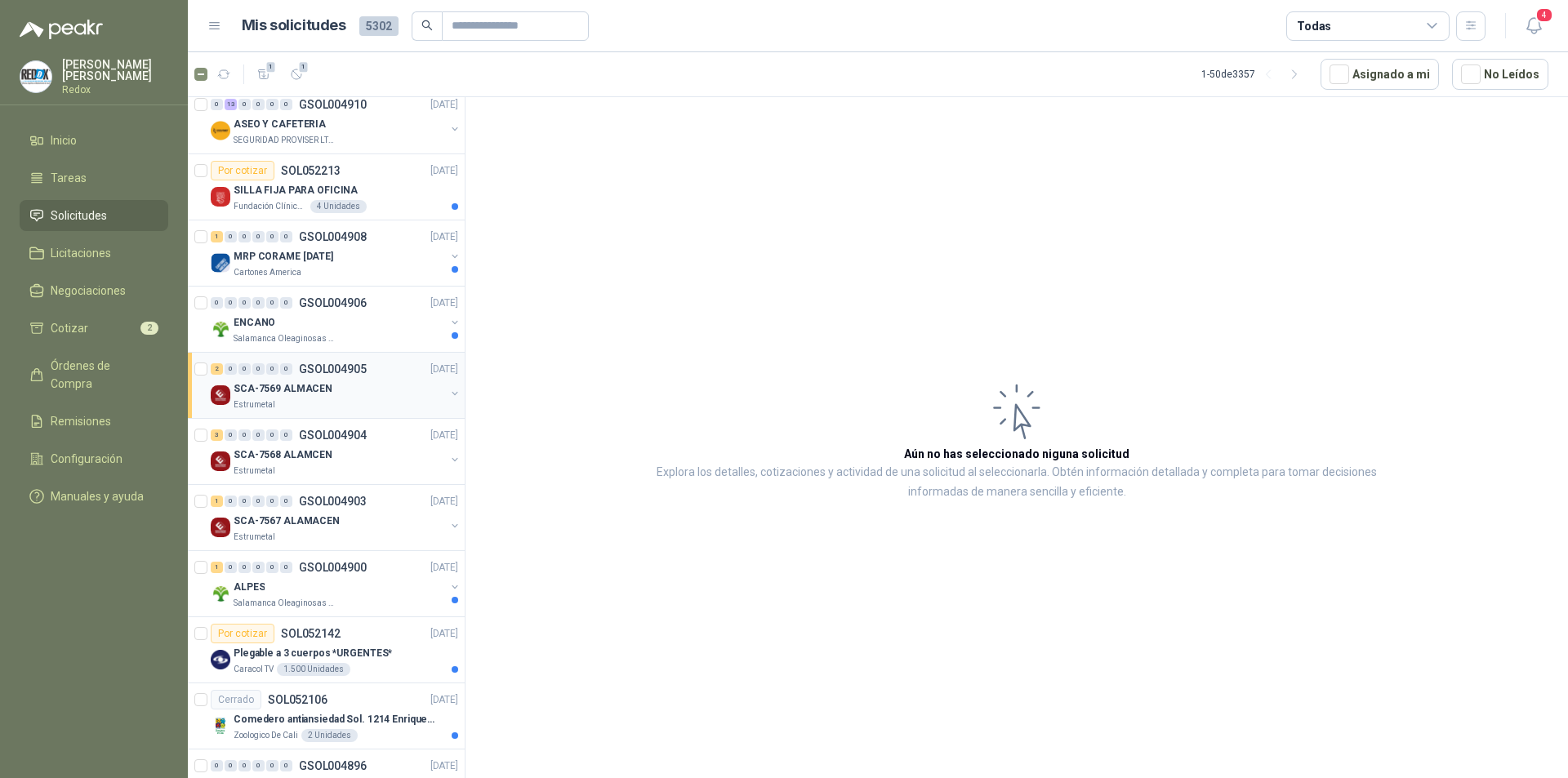
scroll to position [408, 0]
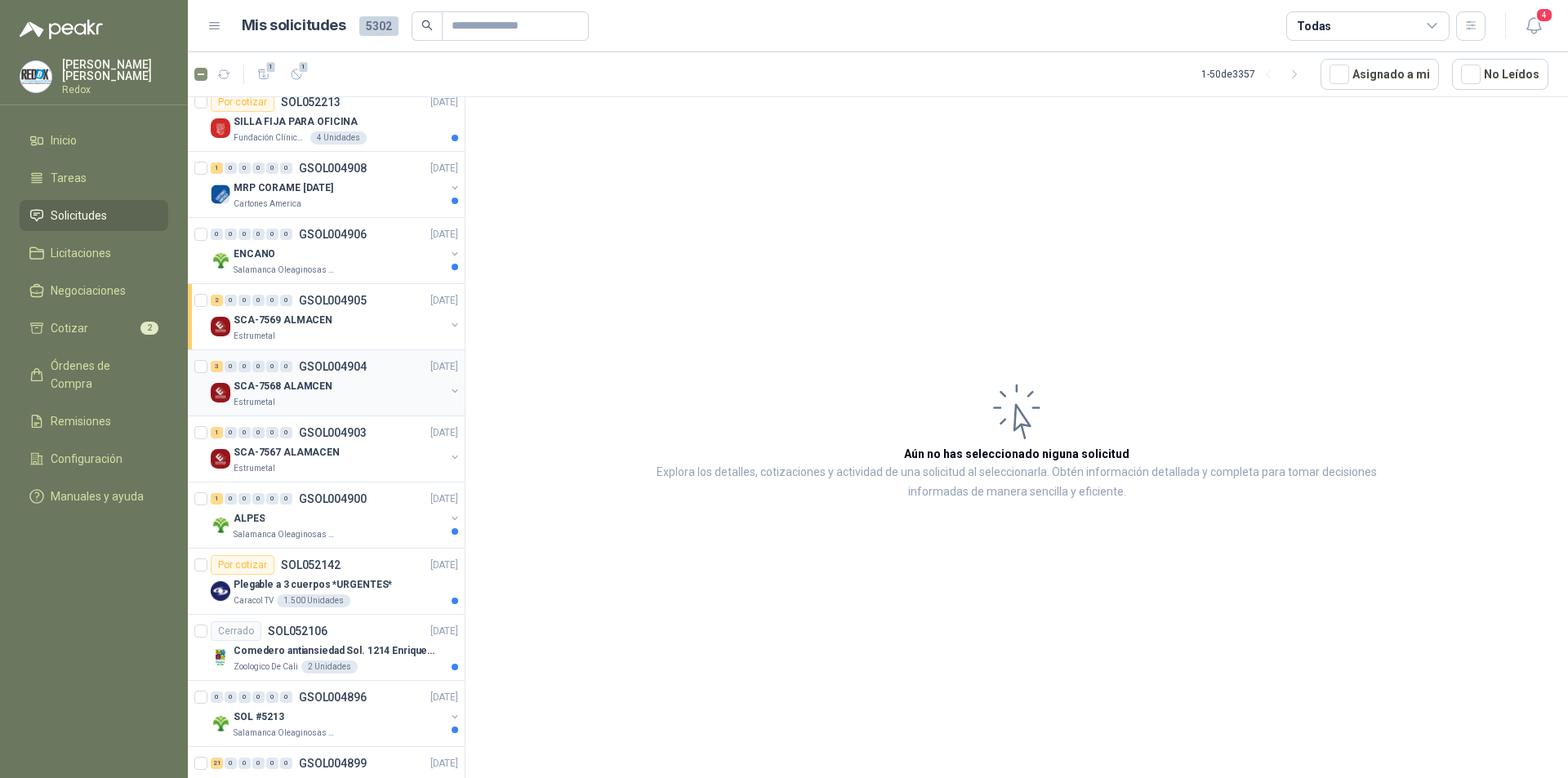
click at [348, 402] on div "Estrumetal" at bounding box center [339, 402] width 211 height 13
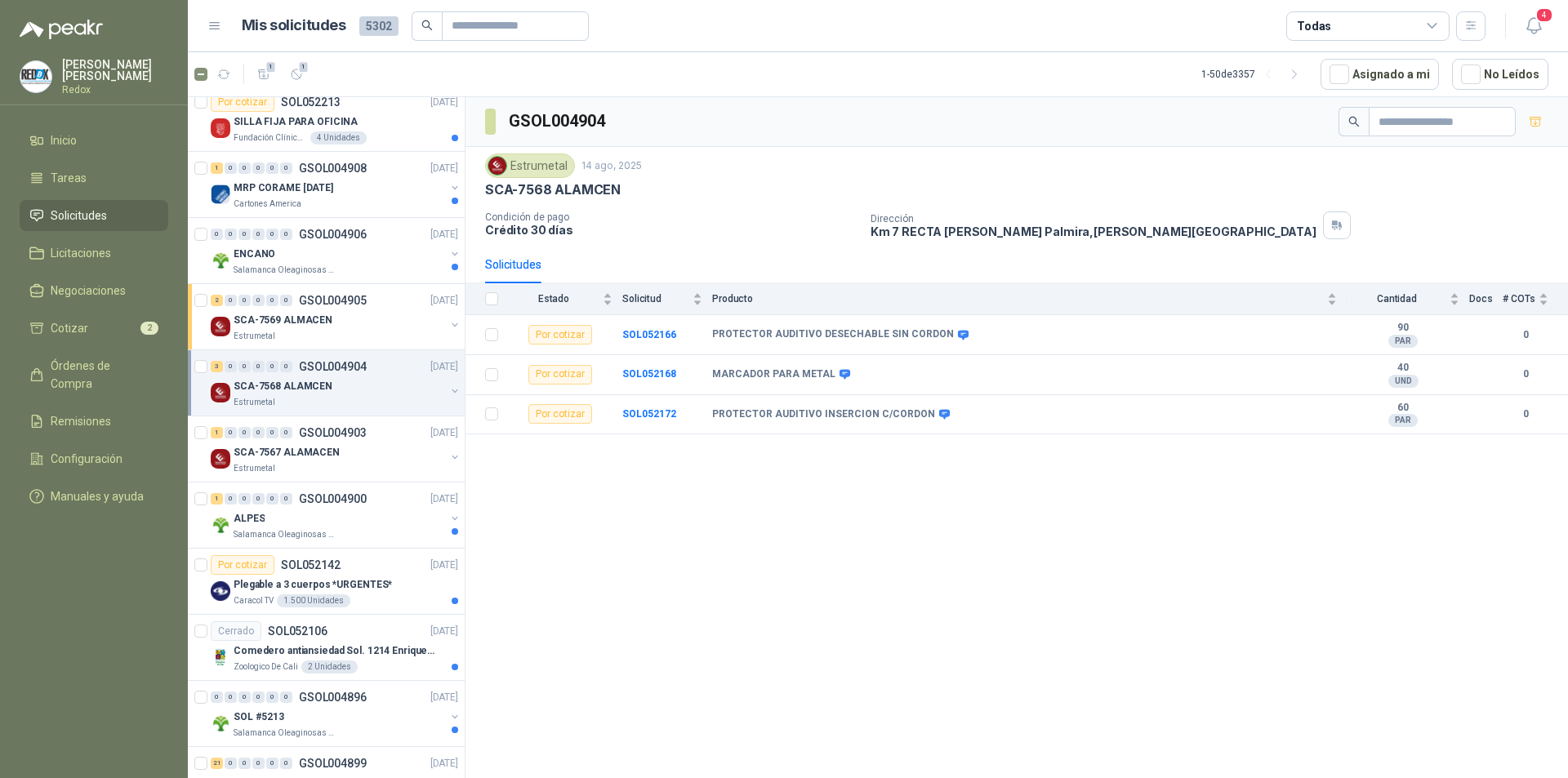
click at [988, 723] on div "GSOL004904 Estrumetal 14 ago, 2025 SCA-7568 ALAMCEN Condición de pago Crédito 3…" at bounding box center [1016, 440] width 1102 height 687
click at [1185, 662] on div "GSOL004904 Estrumetal 14 ago, 2025 SCA-7568 ALAMCEN Condición de pago Crédito 3…" at bounding box center [1016, 440] width 1102 height 687
click at [1307, 654] on div "GSOL004904 Estrumetal 14 ago, 2025 SCA-7568 ALAMCEN Condición de pago Crédito 3…" at bounding box center [1016, 440] width 1102 height 687
drag, startPoint x: 713, startPoint y: 331, endPoint x: 937, endPoint y: 328, distance: 224.0
click at [937, 328] on td "PROTECTOR AUDITIVO DESECHABLE SIN CORDON" at bounding box center [1029, 335] width 634 height 40
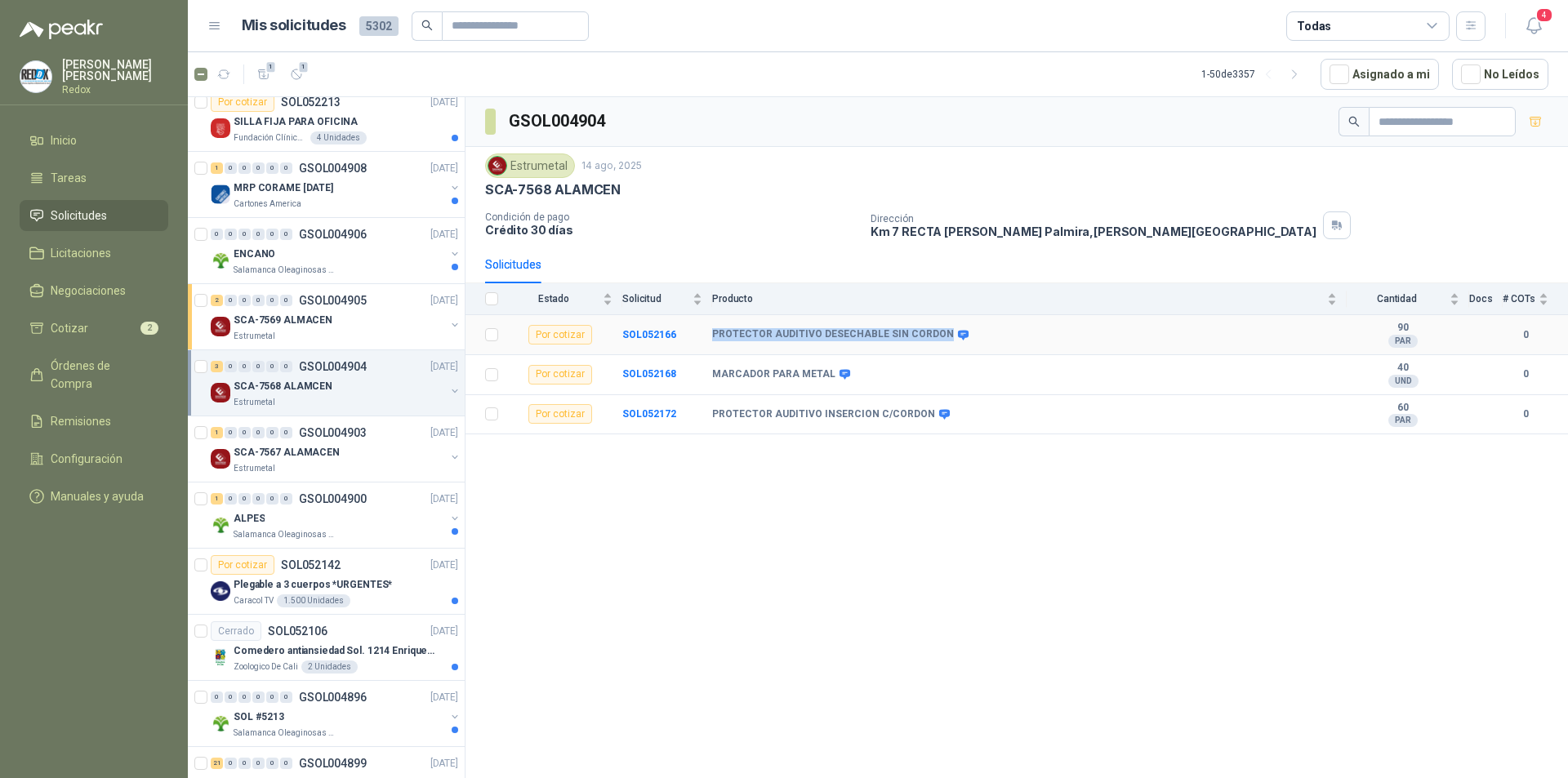
copy b "PROTECTOR AUDITIVO DESECHABLE SIN CORDON"
drag, startPoint x: 714, startPoint y: 410, endPoint x: 918, endPoint y: 417, distance: 204.1
click at [918, 417] on b "PROTECTOR AUDITIVO INSERCION C/CORDON" at bounding box center [823, 415] width 223 height 13
copy b "PROTECTOR AUDITIVO INSERCION C/CORDON"
